Goal: Task Accomplishment & Management: Manage account settings

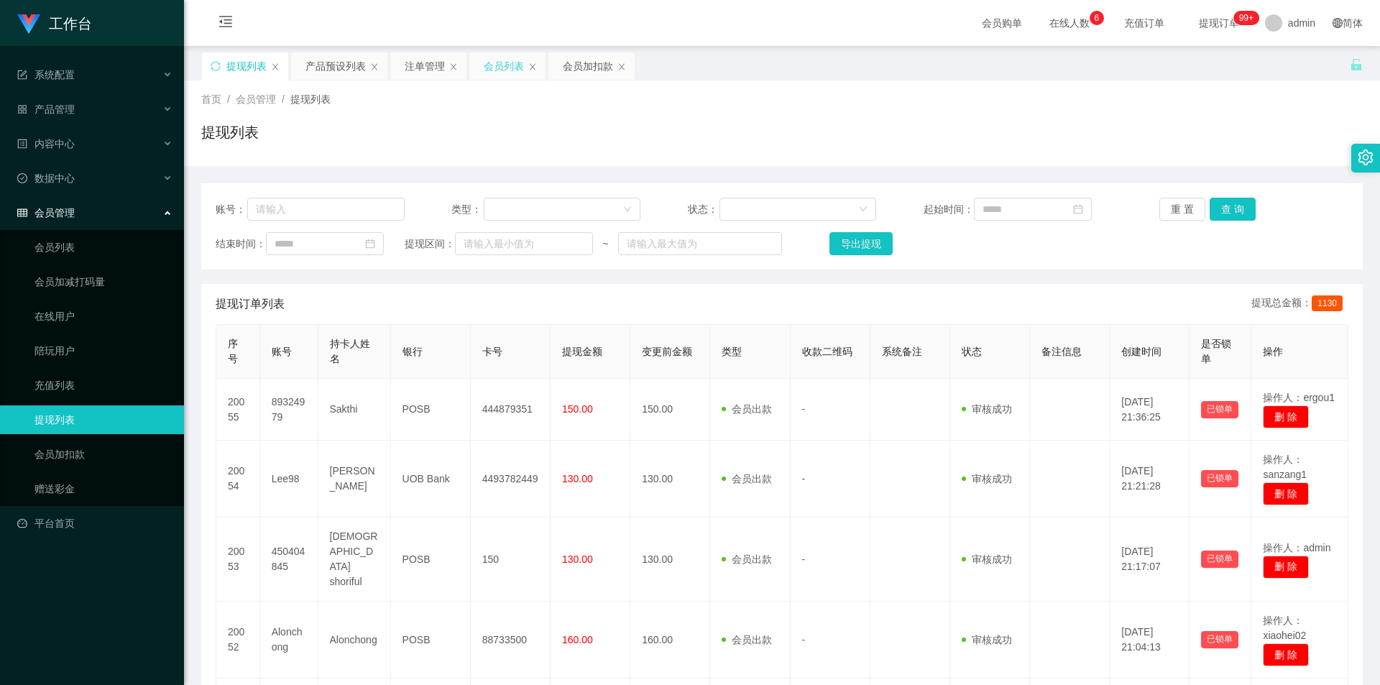
click at [501, 73] on div "会员列表" at bounding box center [504, 65] width 40 height 27
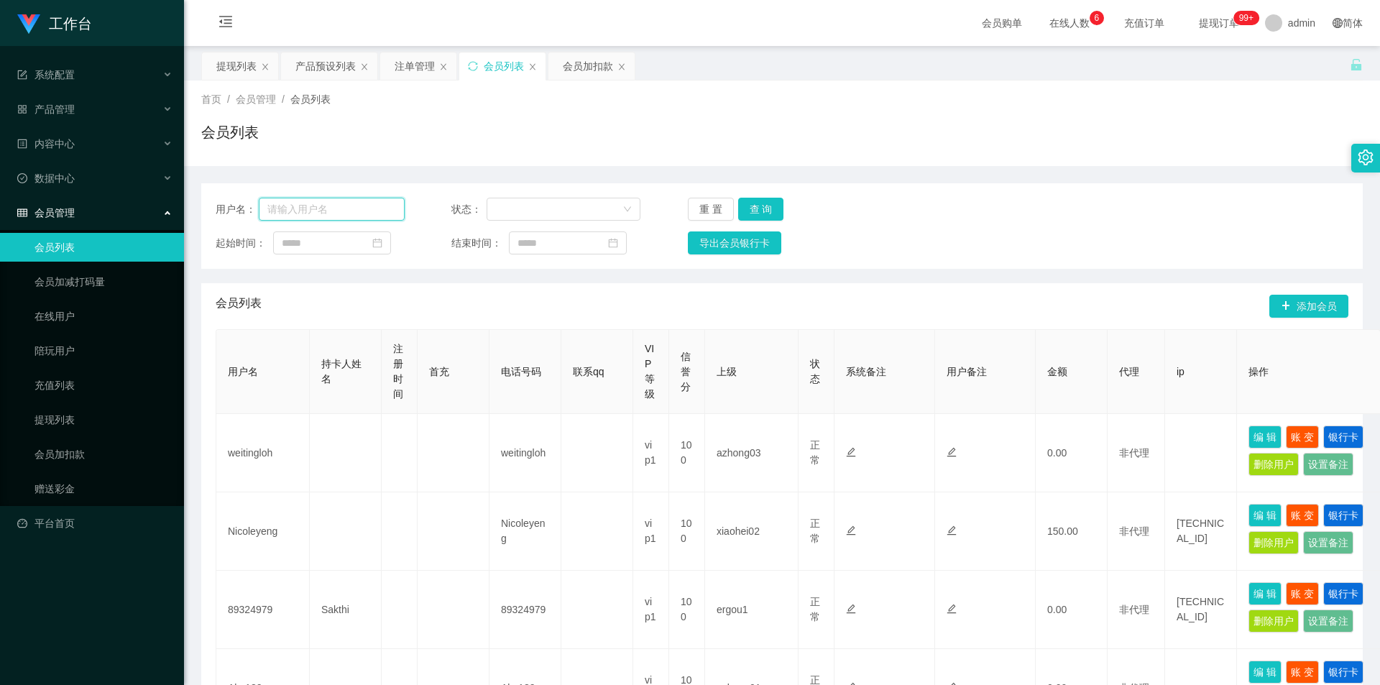
click at [351, 213] on input "text" at bounding box center [332, 209] width 146 height 23
paste input "dujian168"
type input "dujian168"
click at [760, 199] on button "查 询" at bounding box center [761, 209] width 46 height 23
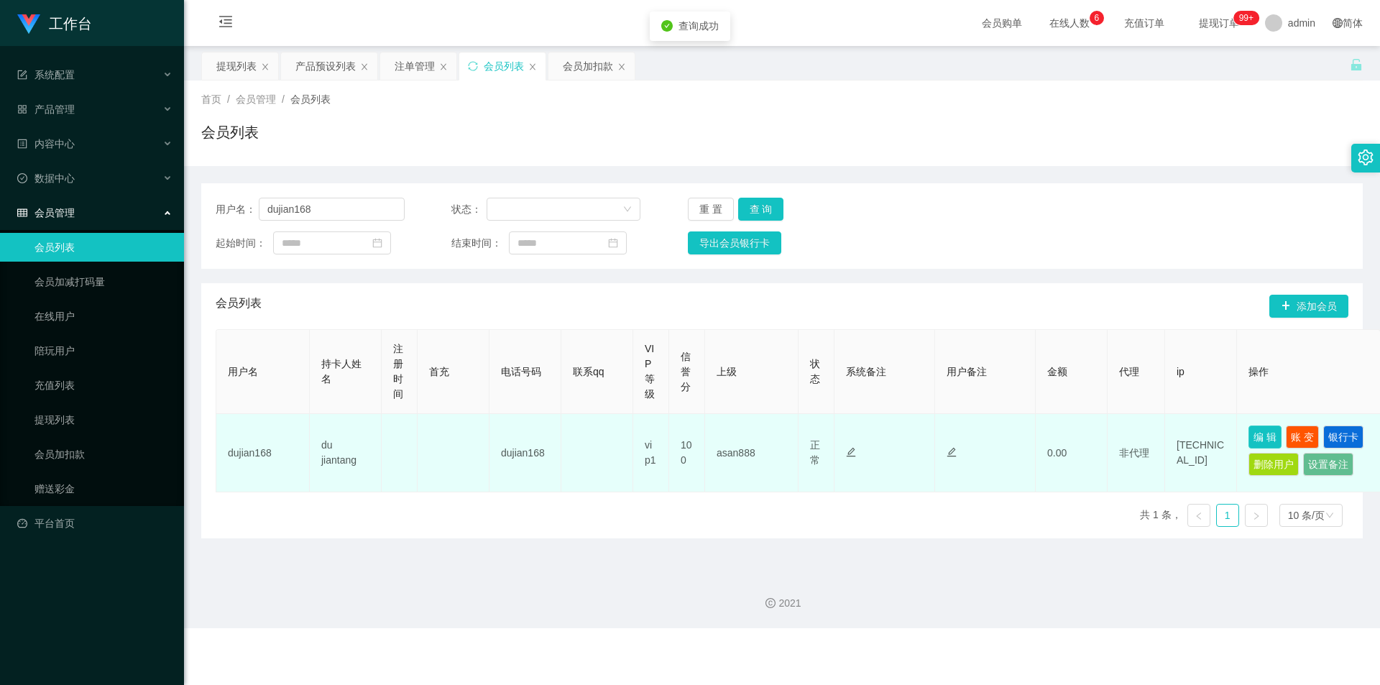
click at [1265, 435] on button "编 辑" at bounding box center [1264, 436] width 33 height 23
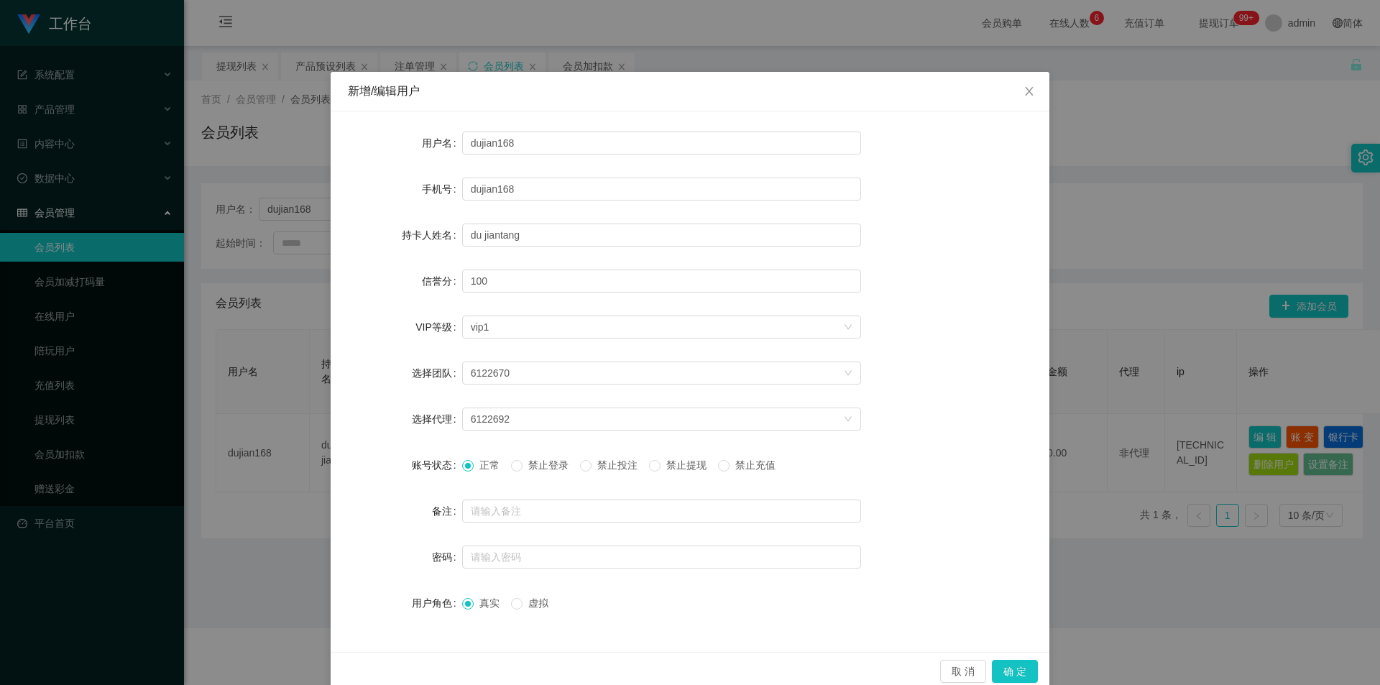
click at [668, 468] on span "禁止提现" at bounding box center [686, 464] width 52 height 11
click at [1005, 671] on button "确 定" at bounding box center [1015, 671] width 46 height 23
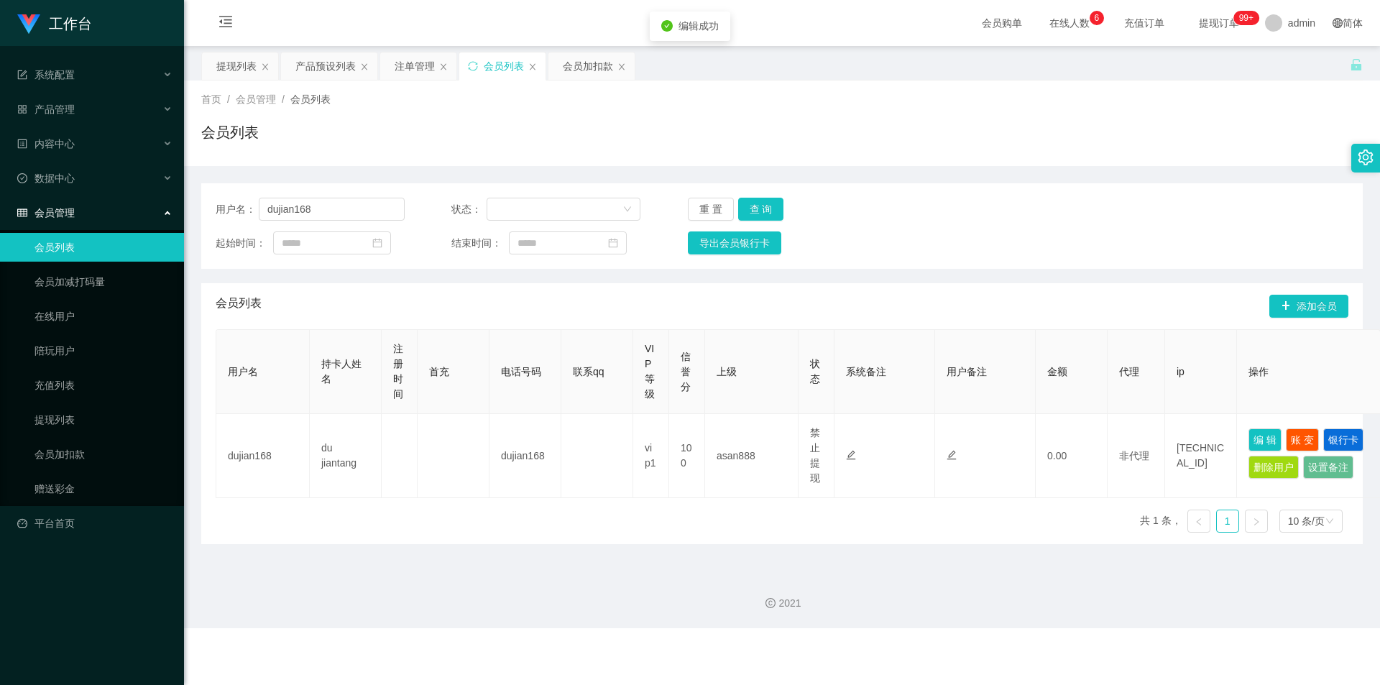
click at [955, 619] on div "2021" at bounding box center [782, 594] width 1196 height 67
click at [971, 91] on div "首页 / 会员管理 / 会员列表 / 会员列表" at bounding box center [782, 123] width 1196 height 86
click at [587, 78] on div "会员加扣款" at bounding box center [588, 65] width 50 height 27
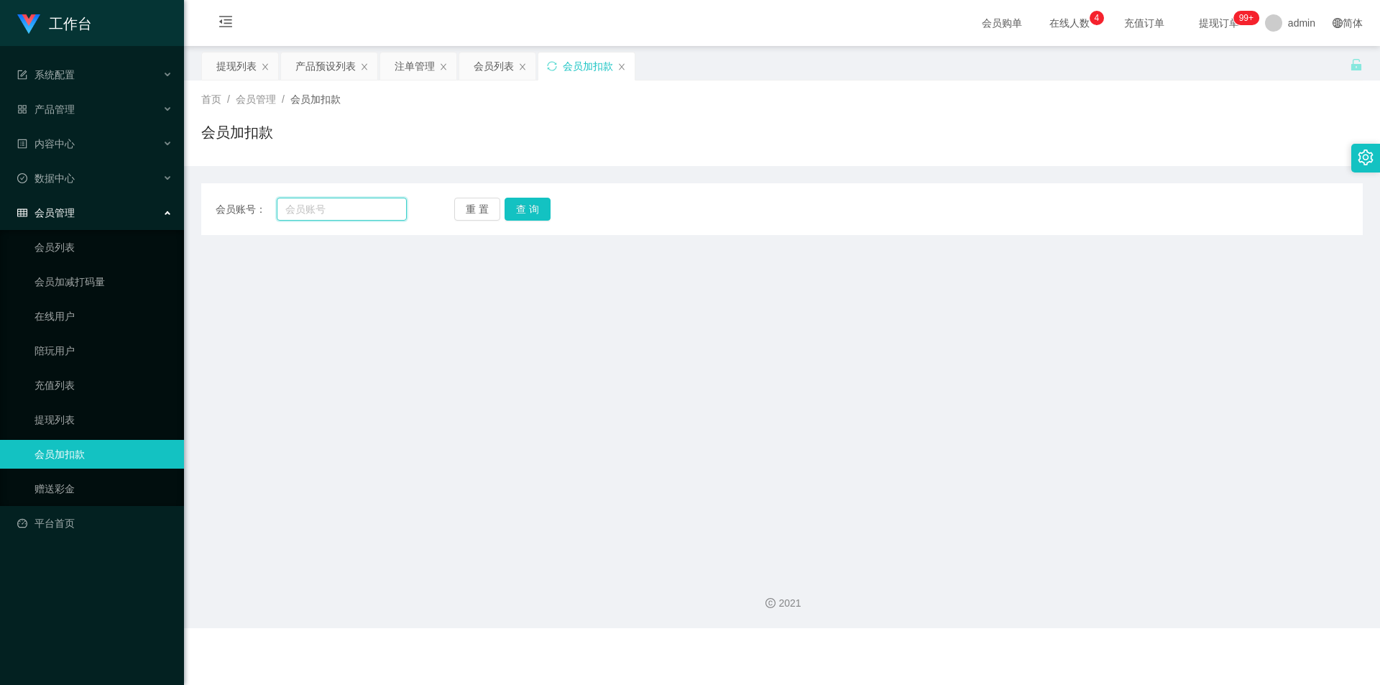
click at [366, 211] on input "text" at bounding box center [342, 209] width 130 height 23
paste input "dujian168"
type input "dujian168"
click at [512, 217] on button "查 询" at bounding box center [527, 209] width 46 height 23
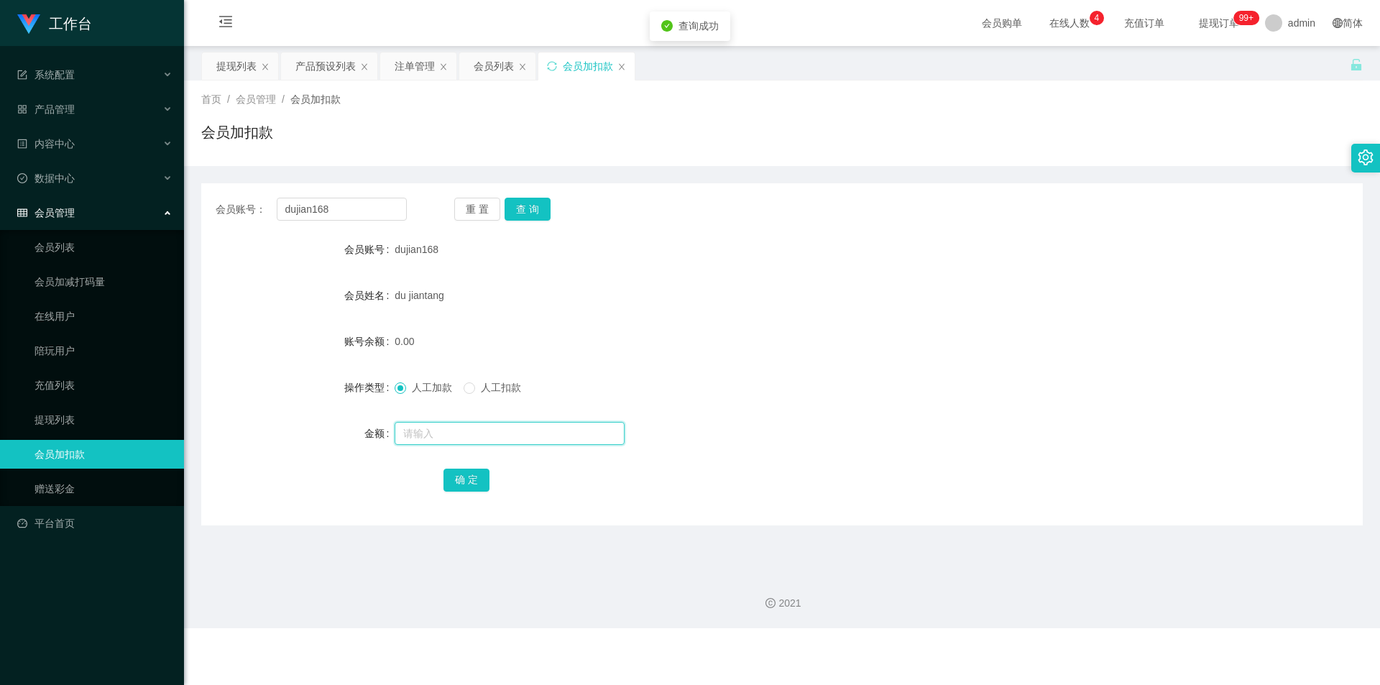
click at [417, 431] on input "text" at bounding box center [509, 433] width 230 height 23
type input "500"
click at [467, 480] on button "确 定" at bounding box center [466, 479] width 46 height 23
drag, startPoint x: 1080, startPoint y: 319, endPoint x: 1245, endPoint y: 17, distance: 343.7
click at [1084, 317] on form "会员账号 dujian168 会员姓名 du jiantang 账号余额 500.00 操作类型 人工加款 人工扣款 金额 确 定" at bounding box center [781, 364] width 1161 height 259
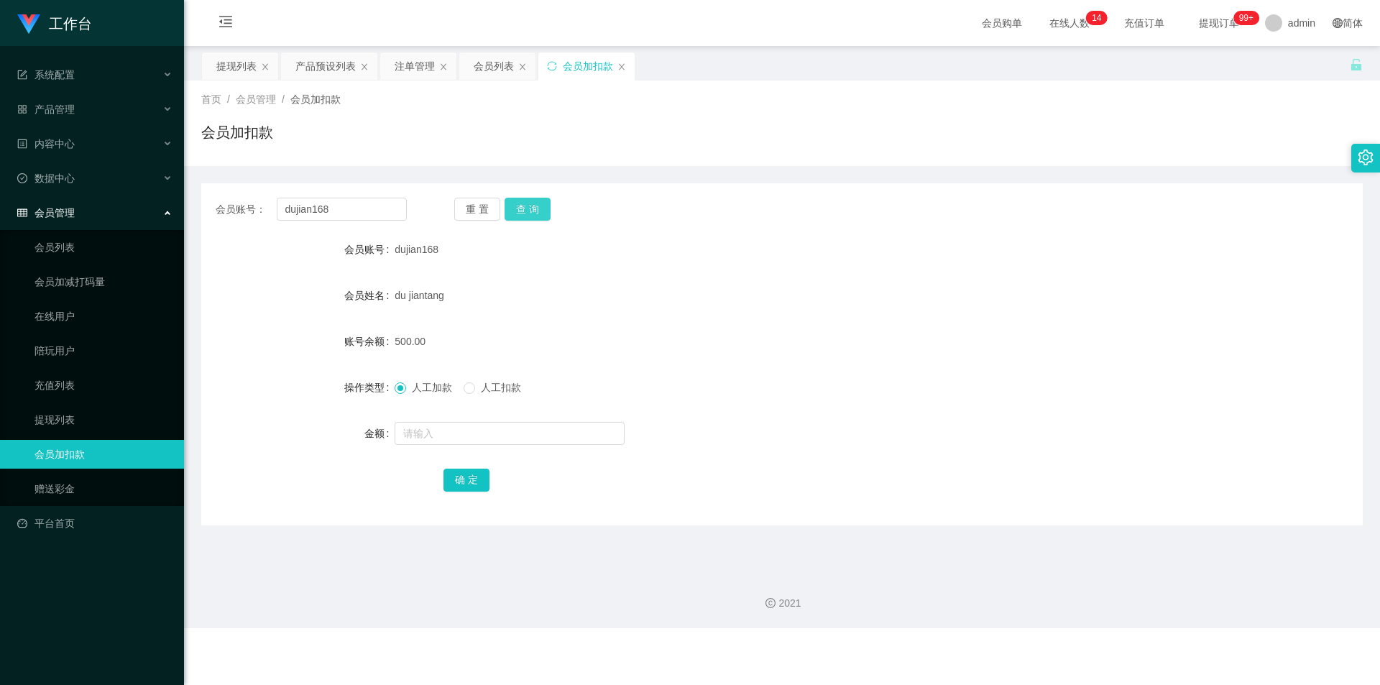
click at [512, 205] on button "查 询" at bounding box center [527, 209] width 46 height 23
click at [512, 205] on button "查 询" at bounding box center [535, 209] width 62 height 23
drag, startPoint x: 788, startPoint y: 153, endPoint x: 752, endPoint y: 155, distance: 36.0
click at [788, 153] on div "会员加扣款" at bounding box center [781, 137] width 1161 height 33
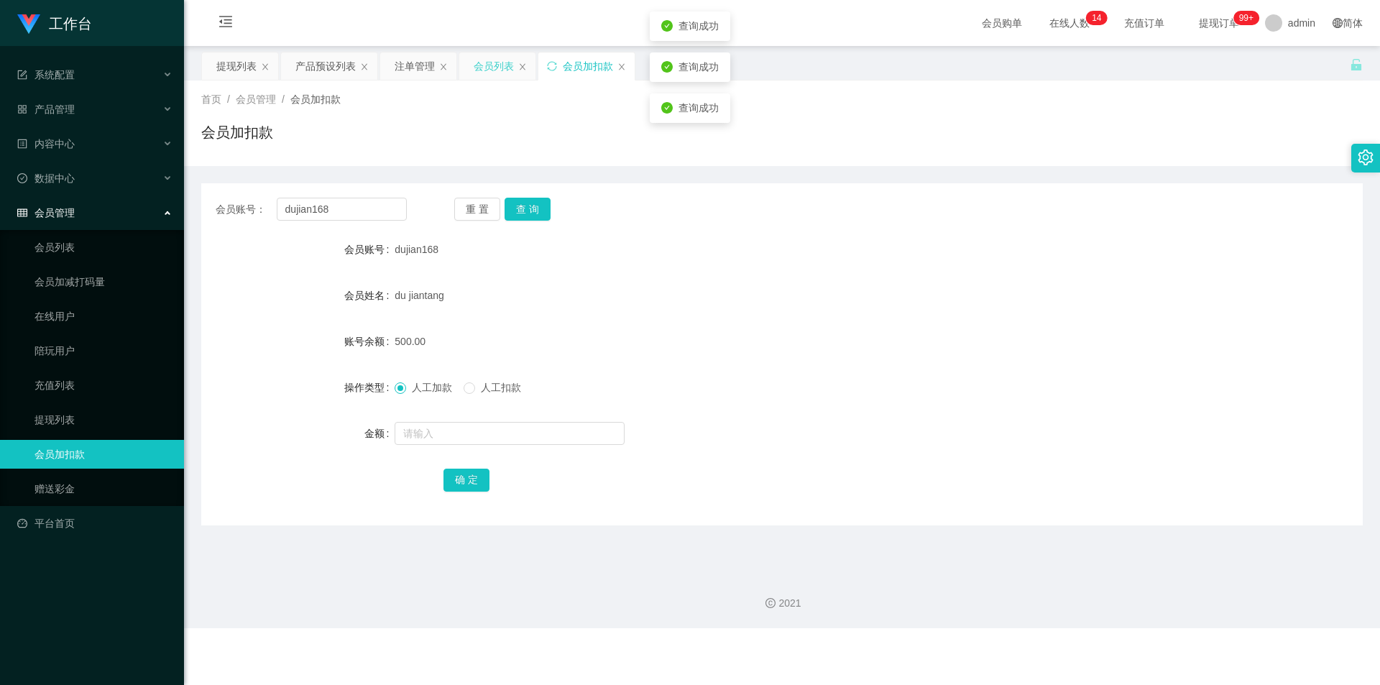
click at [507, 69] on div "会员列表" at bounding box center [494, 65] width 40 height 27
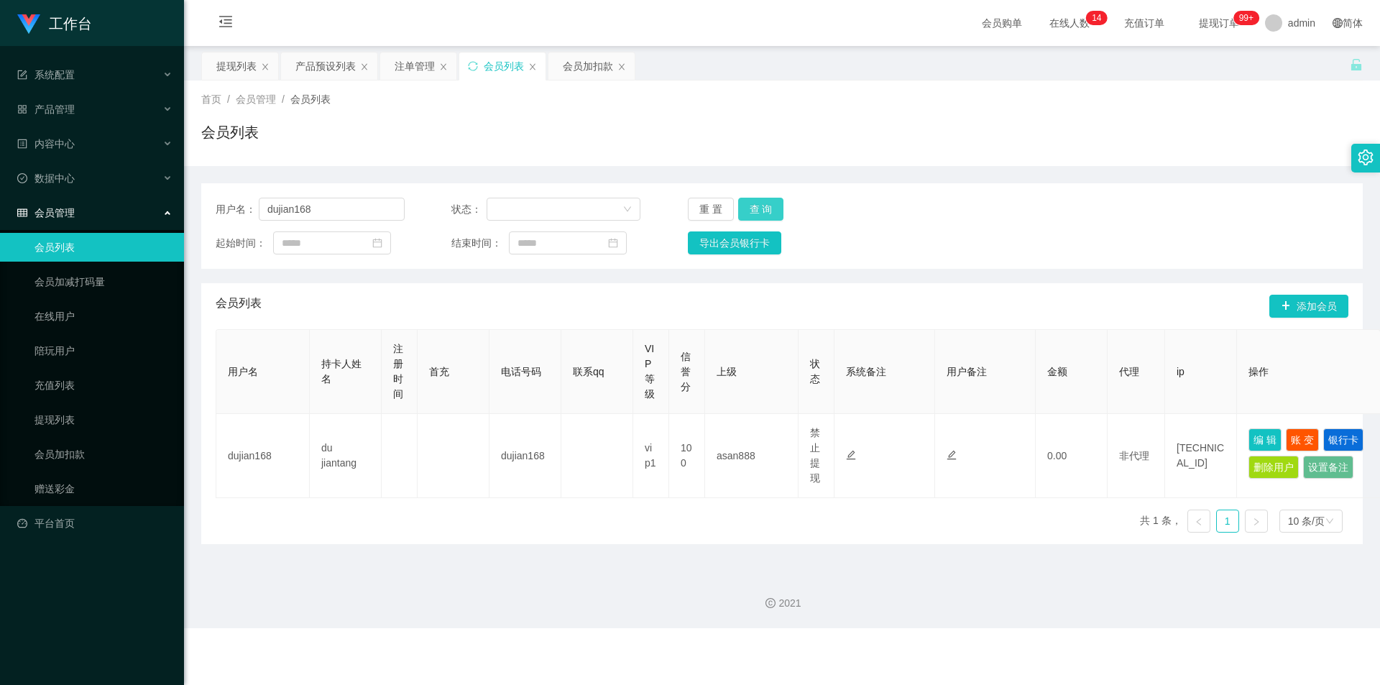
click at [741, 203] on button "查 询" at bounding box center [761, 209] width 46 height 23
click at [1065, 203] on div "用户名： dujian168 状态： 重 置 查 询" at bounding box center [782, 209] width 1132 height 23
click at [1119, 123] on div "会员列表" at bounding box center [781, 137] width 1161 height 33
